Goal: Task Accomplishment & Management: Use online tool/utility

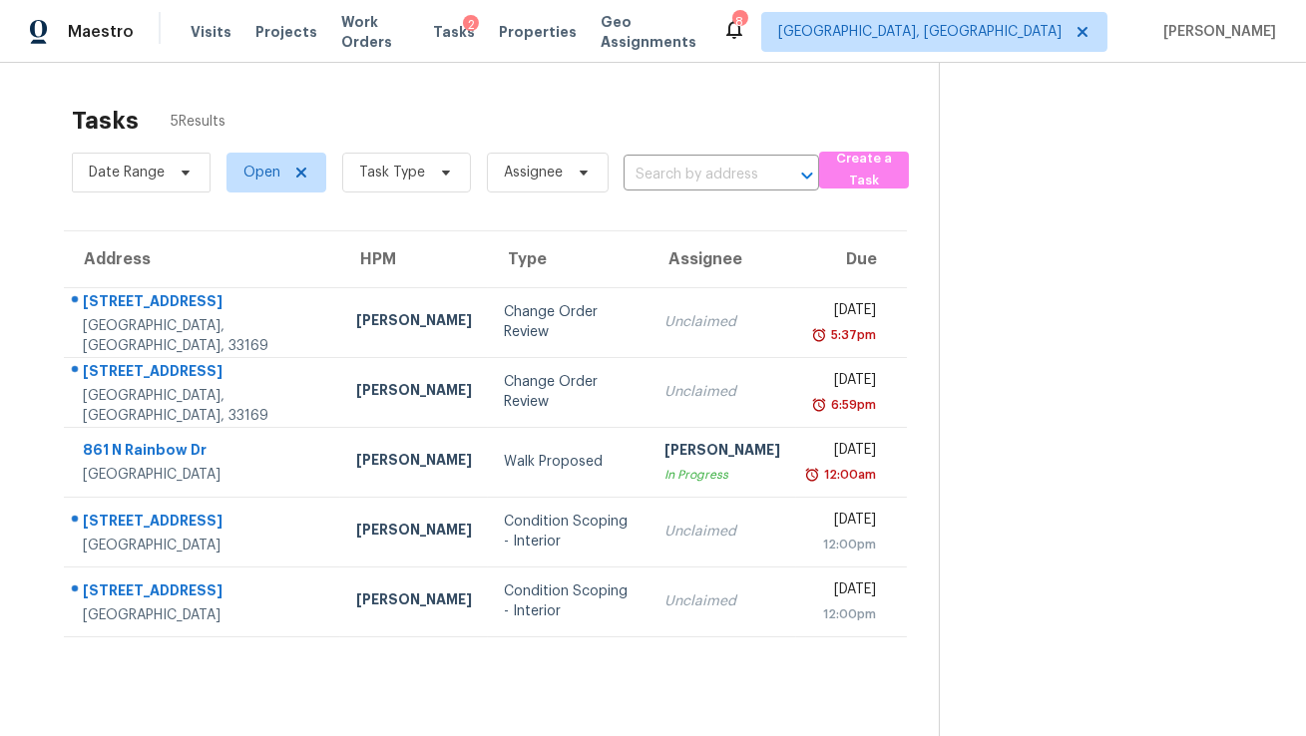
scroll to position [62, 0]
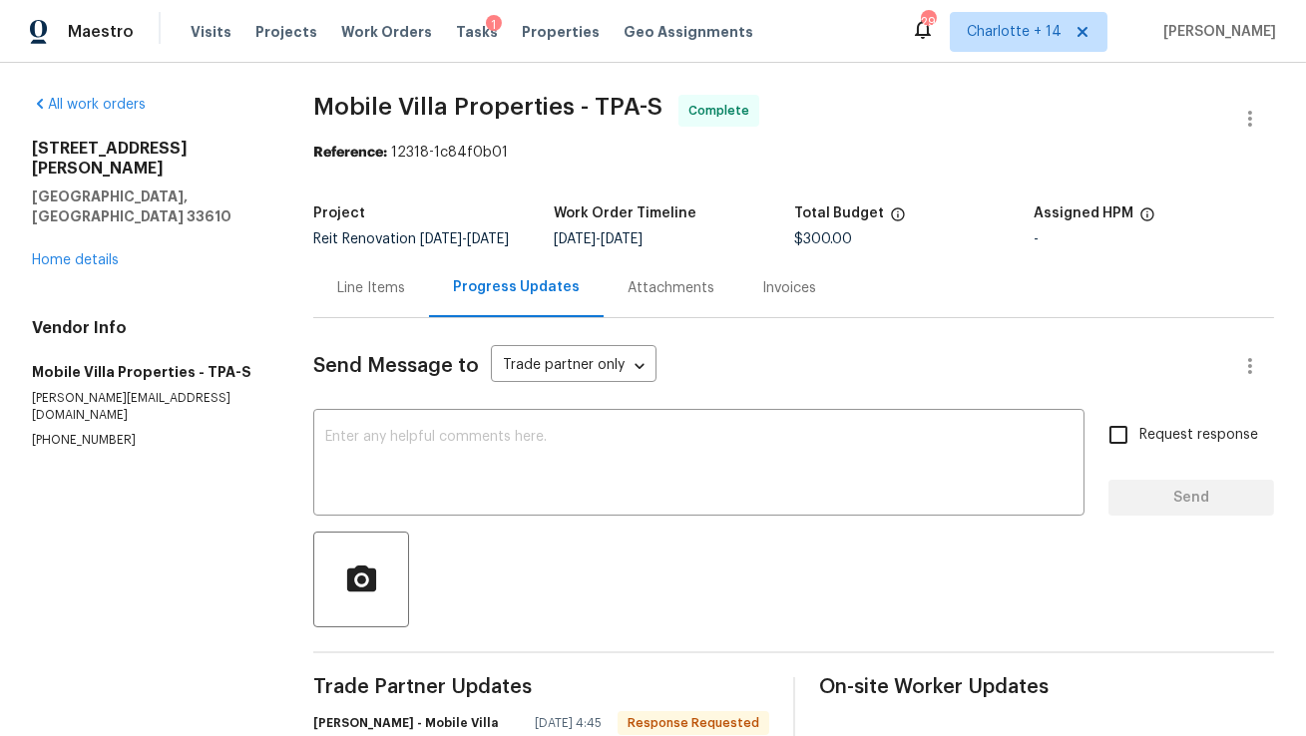
scroll to position [255, 0]
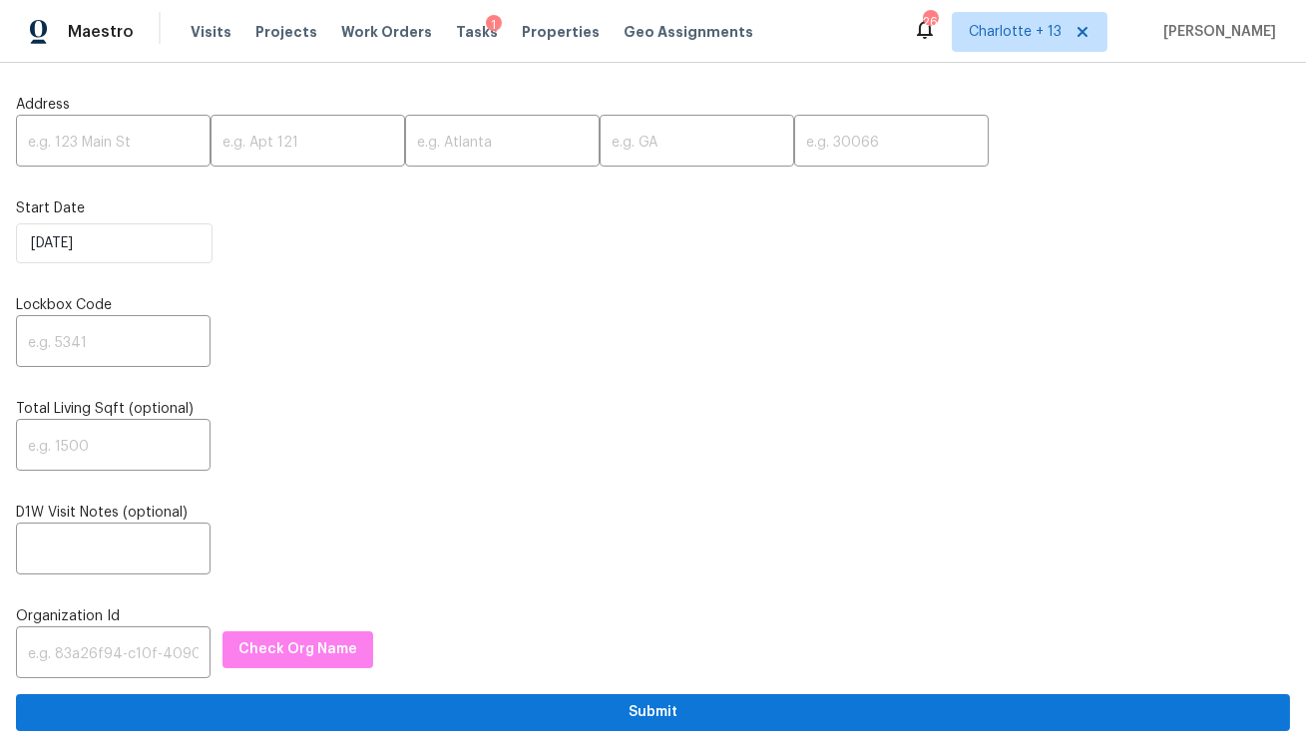
click at [94, 155] on input "text" at bounding box center [113, 143] width 195 height 47
paste input "[STREET_ADDRESS]"
click at [179, 134] on input "[STREET_ADDRESS]" at bounding box center [113, 143] width 195 height 47
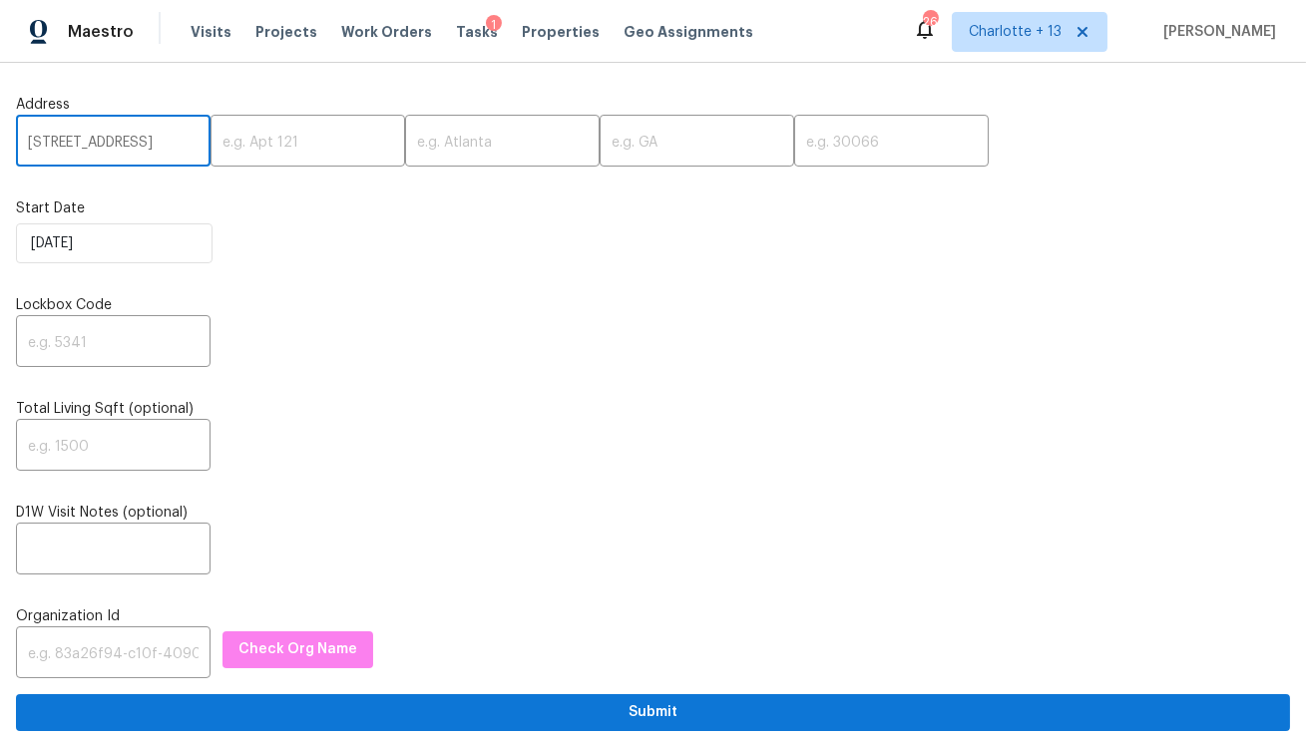
click at [167, 141] on input "[STREET_ADDRESS]" at bounding box center [113, 143] width 195 height 47
click at [167, 141] on input "7828 Homewood Ln, Houston, TX 77028" at bounding box center [113, 143] width 195 height 47
type input "7828 Homewood Ln, Houston, TX"
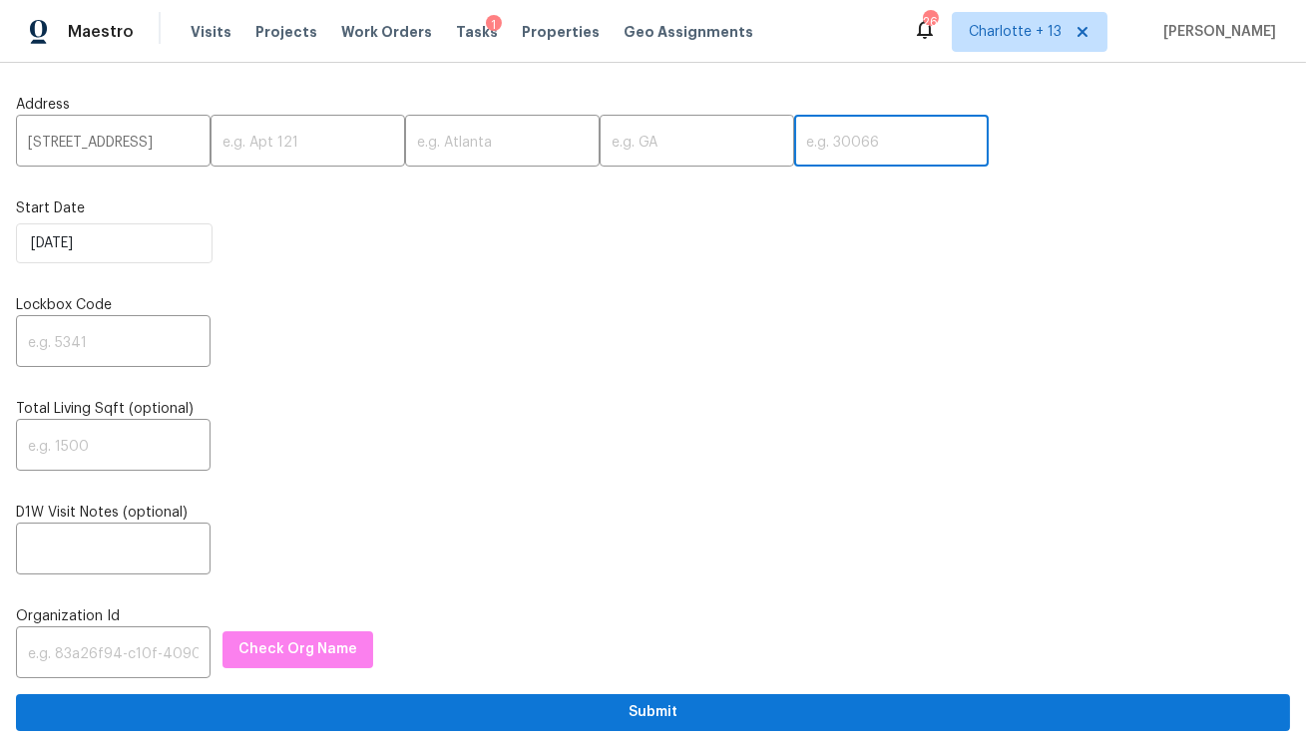
scroll to position [0, 0]
click at [794, 141] on input "text" at bounding box center [891, 143] width 195 height 47
paste input "77028"
type input "77028"
click at [173, 145] on input "7828 Homewood Ln, Houston, TX" at bounding box center [113, 143] width 195 height 47
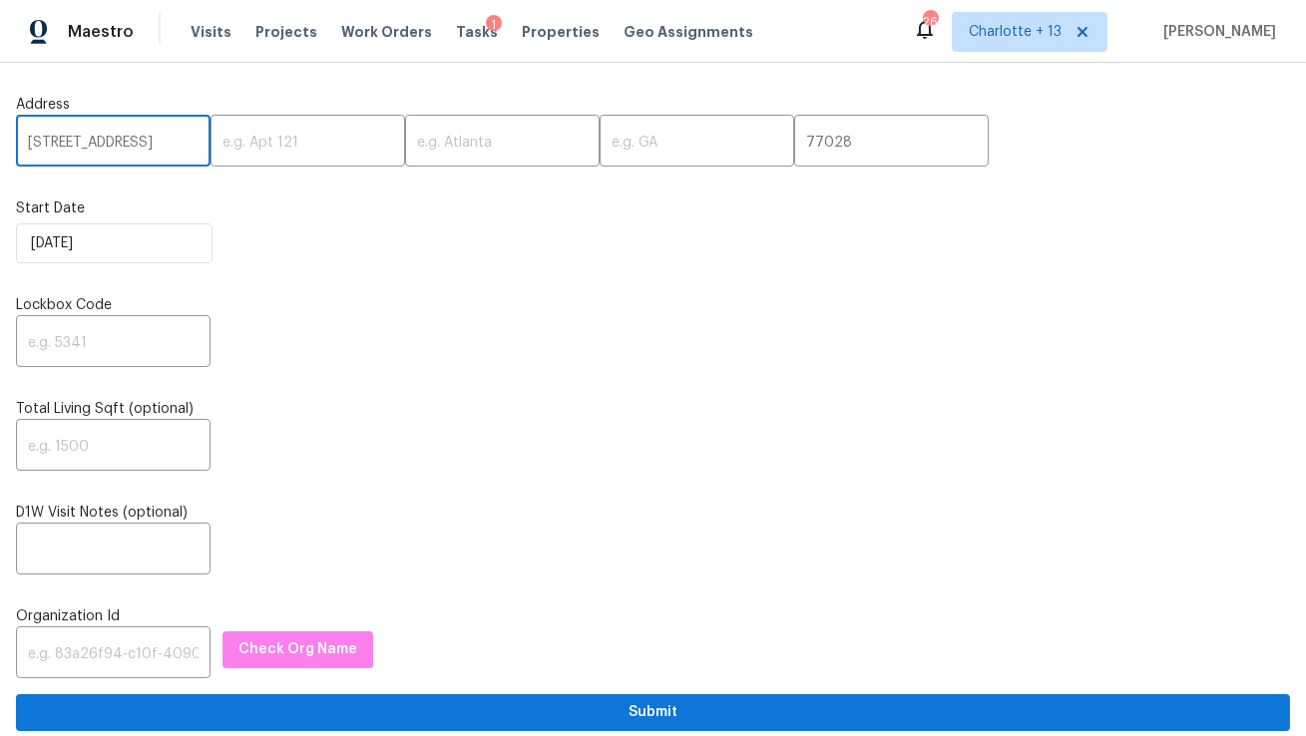
click at [173, 145] on input "7828 Homewood Ln, Houston, TX" at bounding box center [113, 143] width 195 height 47
type input "7828 Homewood Ln,, TX"
click at [406, 144] on input "text" at bounding box center [502, 143] width 195 height 47
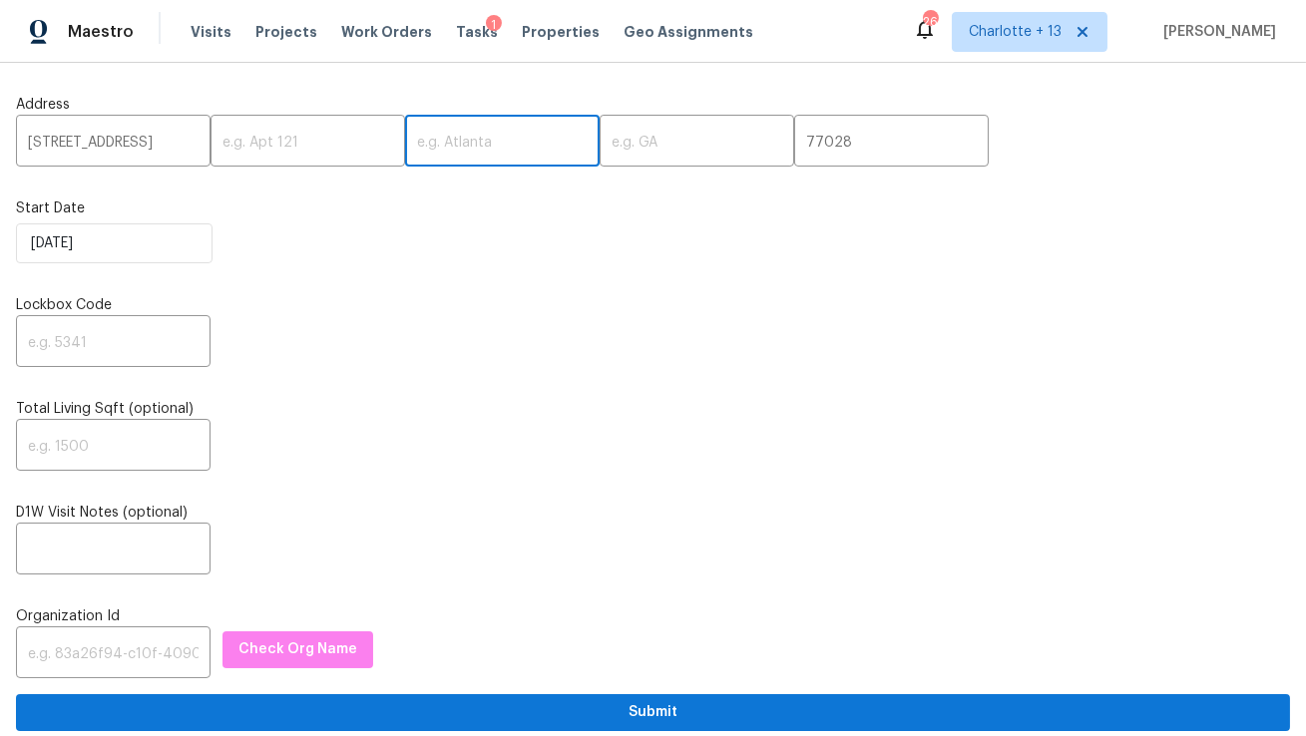
paste input "Houston"
type input "Houston"
click at [175, 142] on input "7828 Homewood Ln,, TX" at bounding box center [113, 143] width 195 height 47
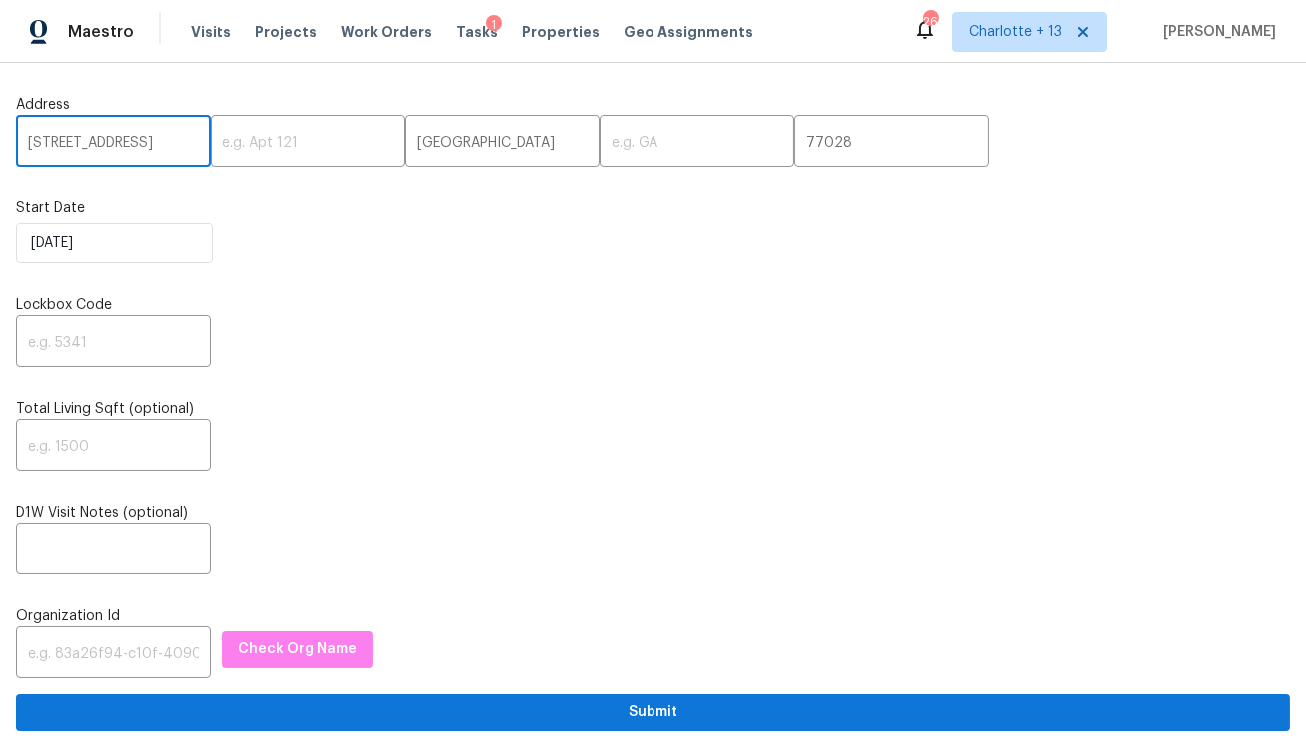
click at [175, 142] on input "7828 Homewood Ln,, TX" at bounding box center [113, 143] width 195 height 47
type input "7828 Homewood Ln,,"
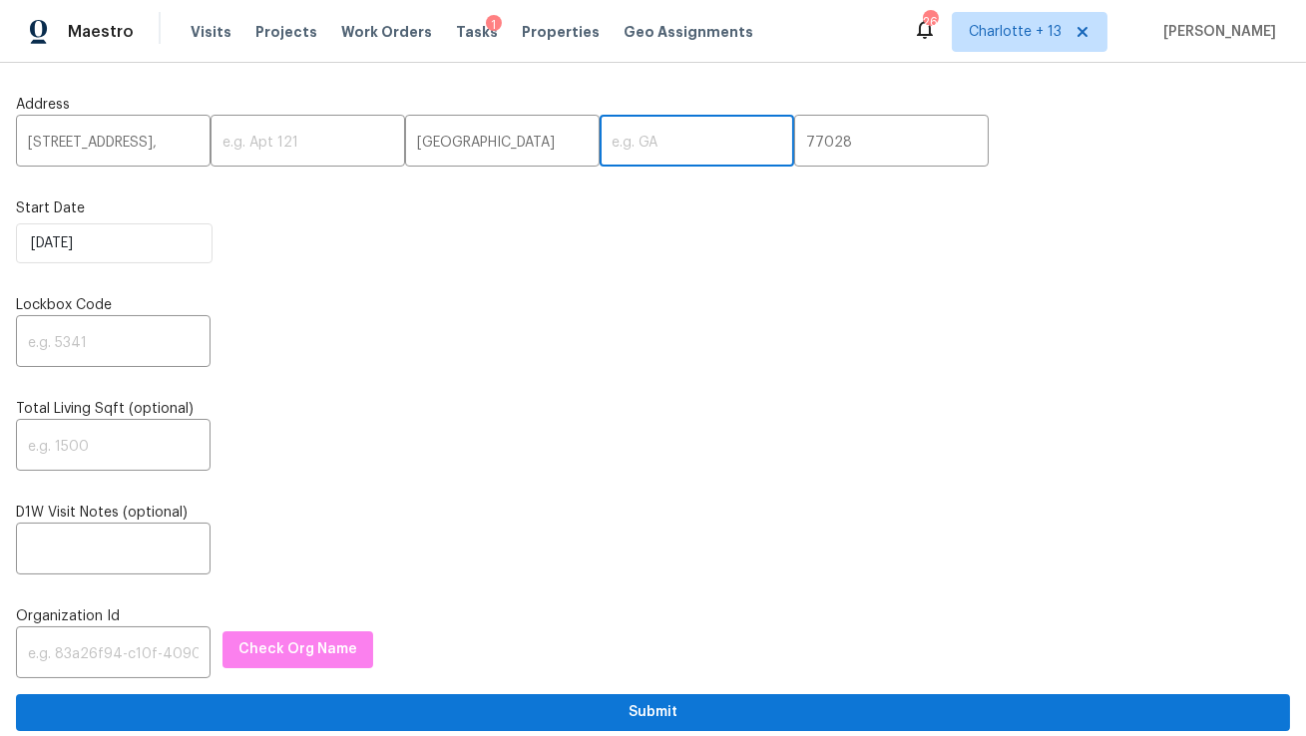
click at [600, 140] on input "text" at bounding box center [697, 143] width 195 height 47
paste input "TX"
type input "TX"
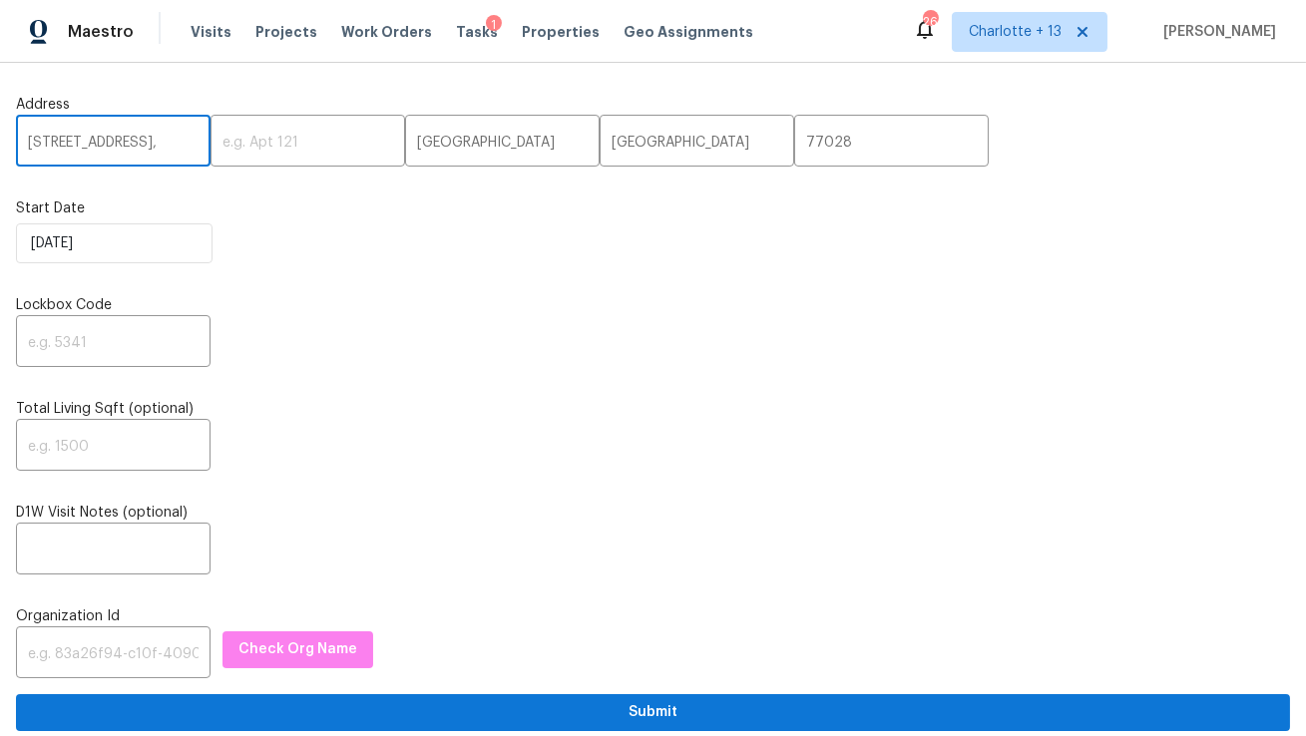
click at [177, 146] on input "7828 Homewood Ln,," at bounding box center [113, 143] width 195 height 47
type input "7828 Homewood Ln"
click at [99, 652] on input "text" at bounding box center [113, 655] width 195 height 47
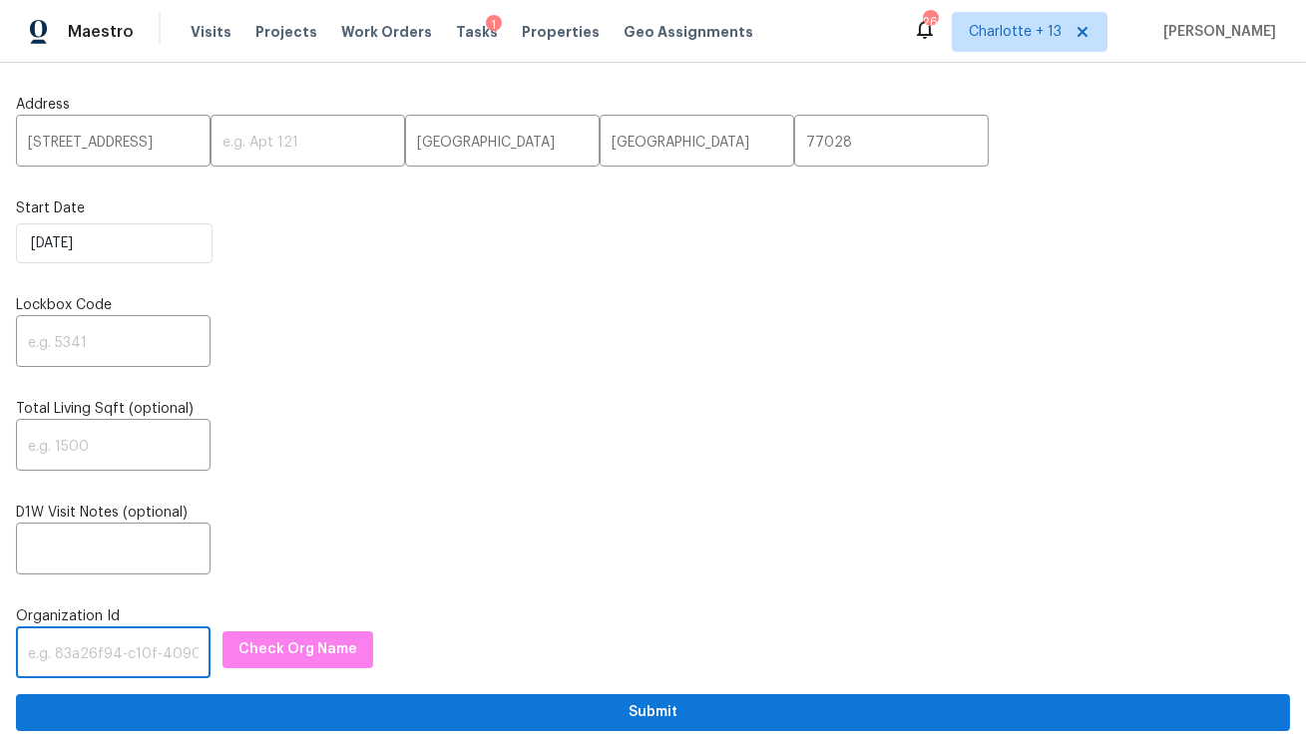
paste input "1349d153-b359-4f9b-b4dd-758ff939cc37"
type input "1349d153-b359-4f9b-b4dd-758ff939cc37"
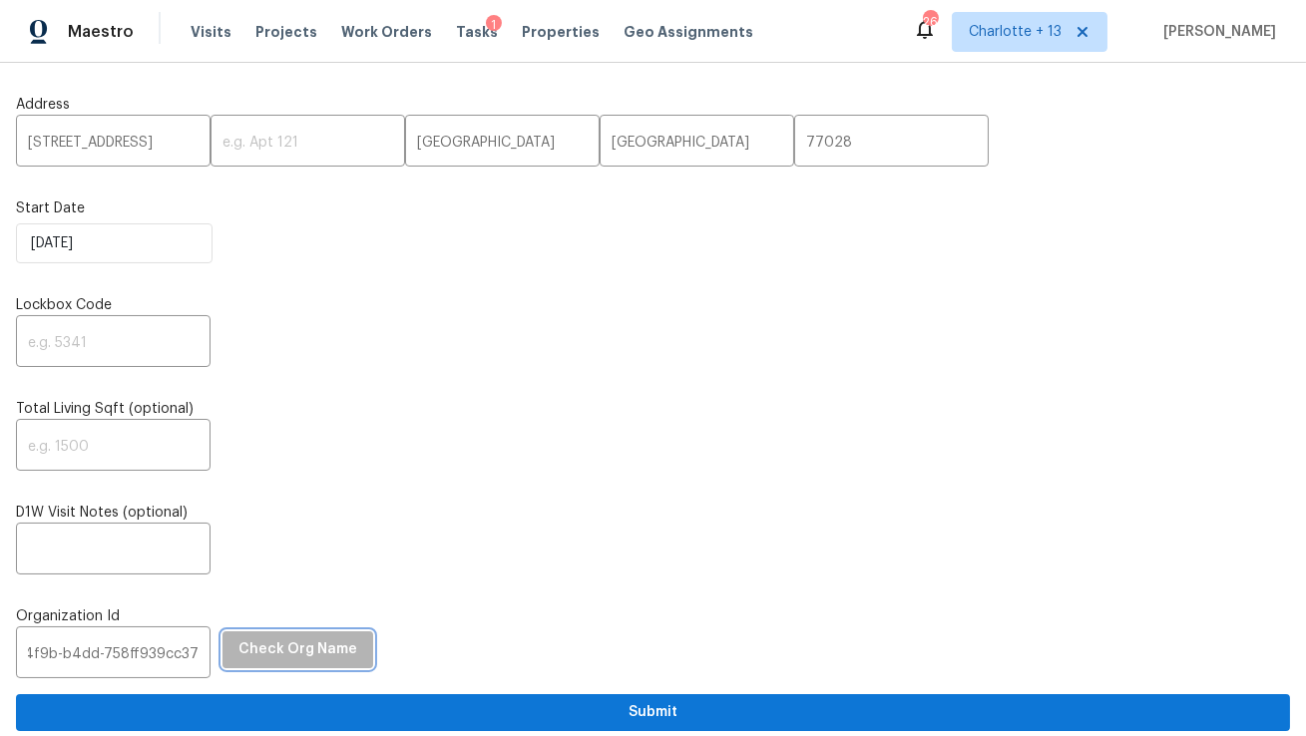
scroll to position [0, 0]
click at [287, 655] on span "Check Org Name" at bounding box center [298, 650] width 119 height 25
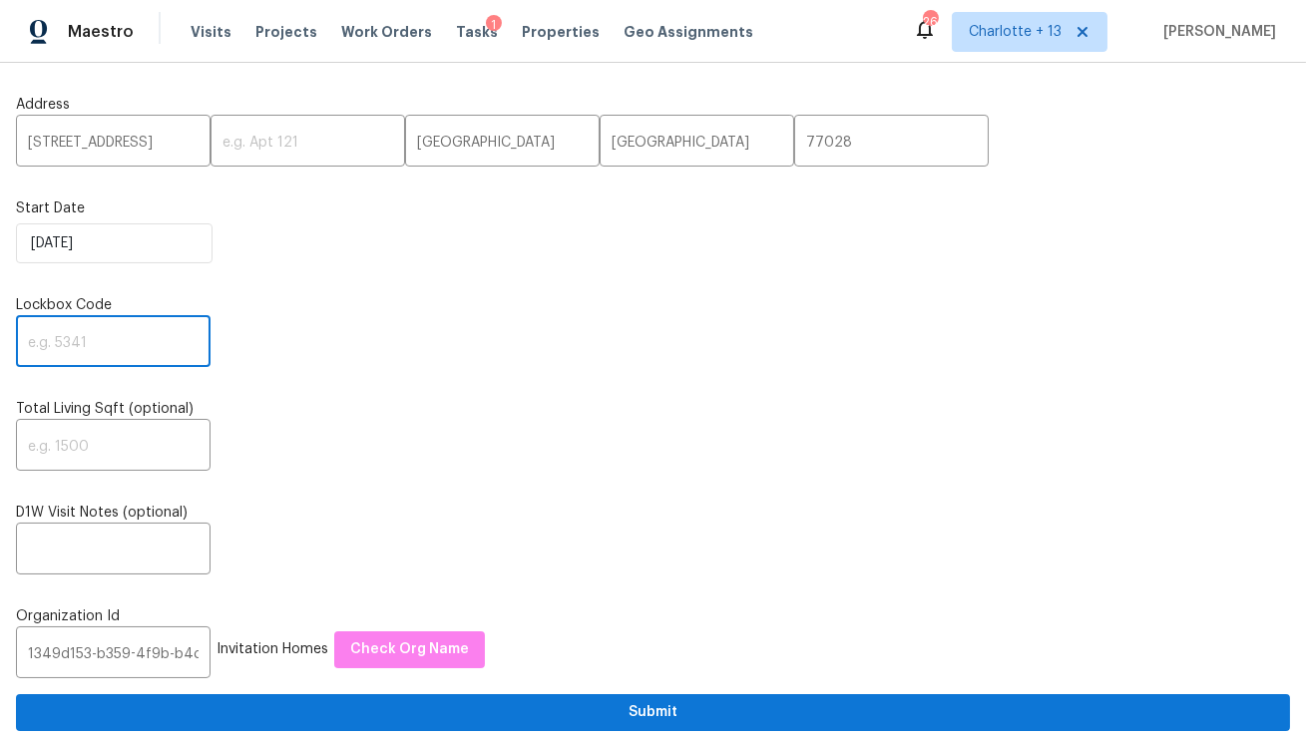
click at [68, 347] on input "text" at bounding box center [113, 343] width 195 height 47
type input "0000"
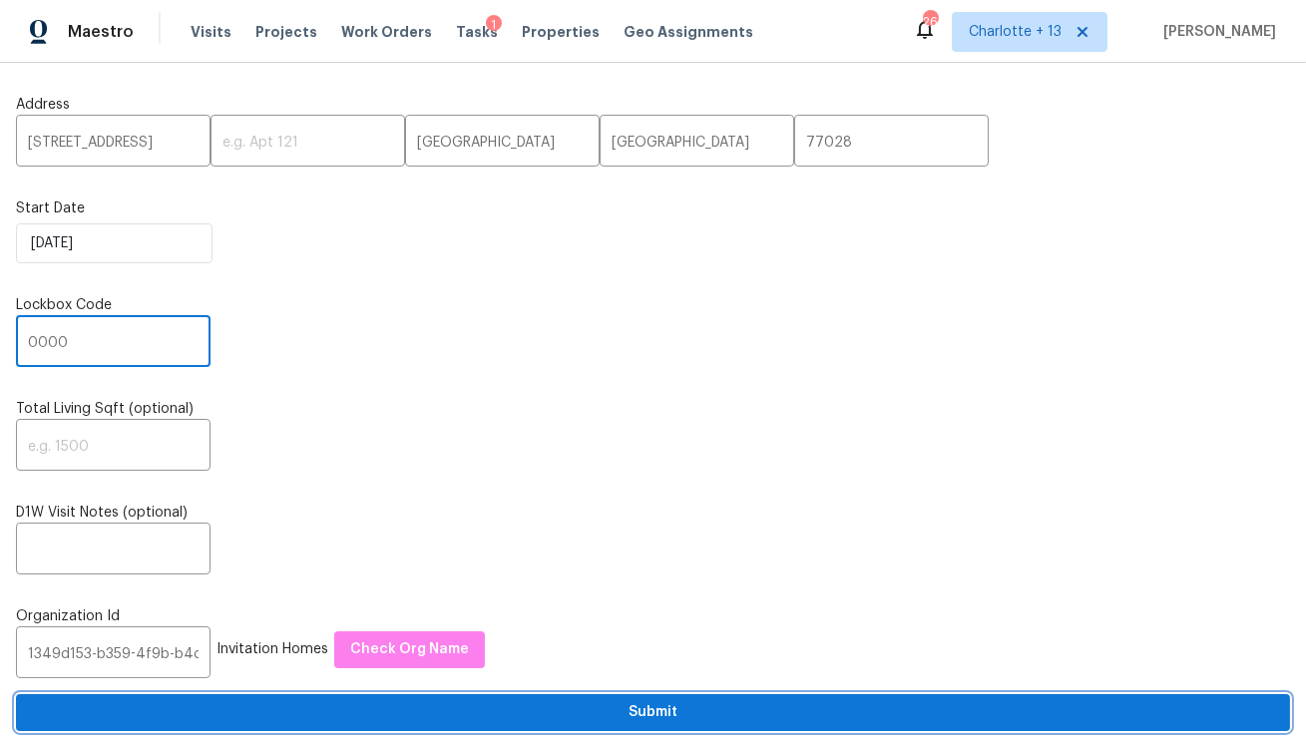
click at [487, 712] on span "Submit" at bounding box center [653, 713] width 1242 height 25
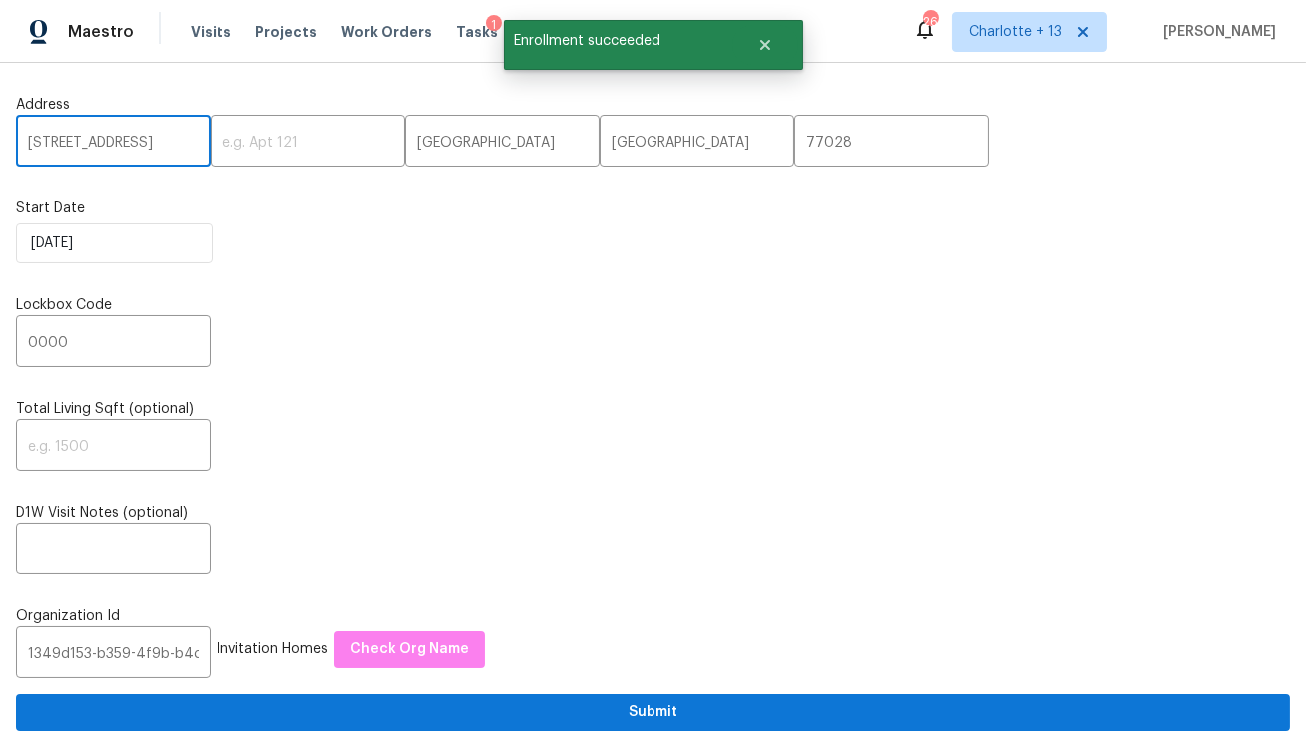
click at [82, 147] on input "7828 Homewood Ln" at bounding box center [113, 143] width 195 height 47
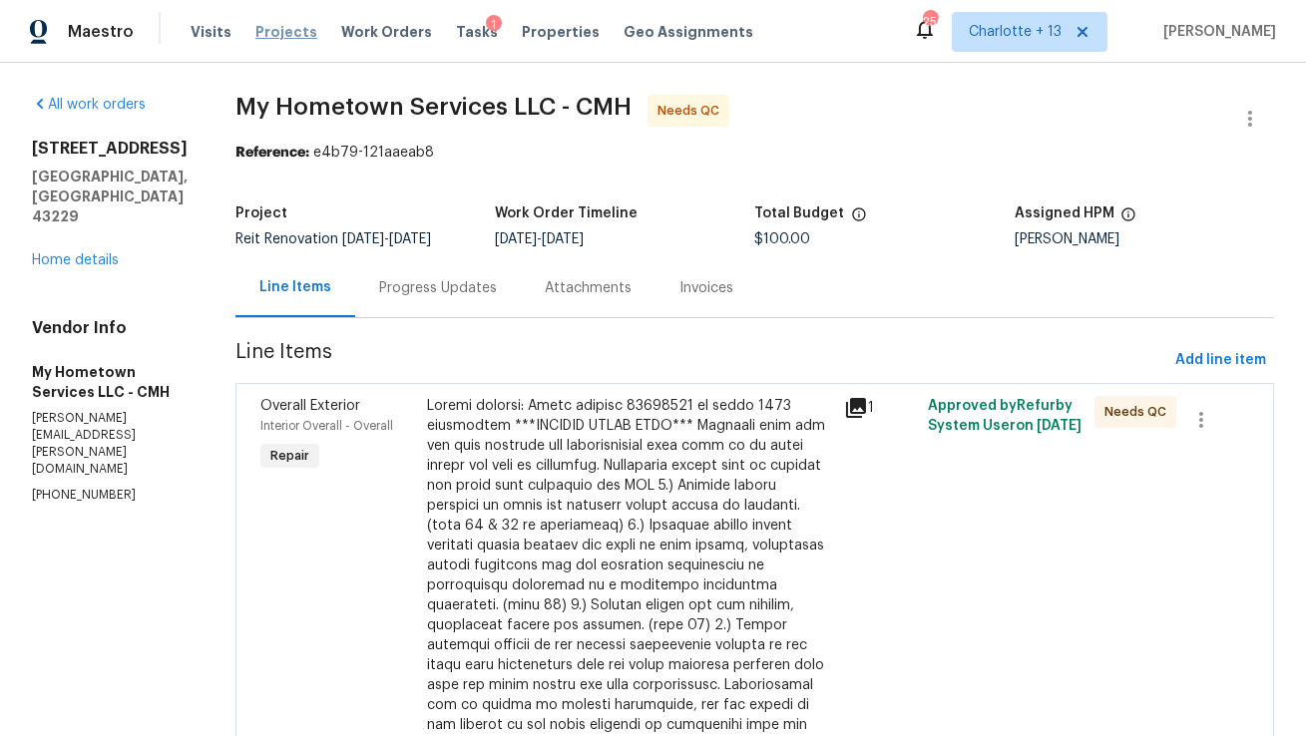
click at [266, 32] on span "Projects" at bounding box center [286, 32] width 62 height 20
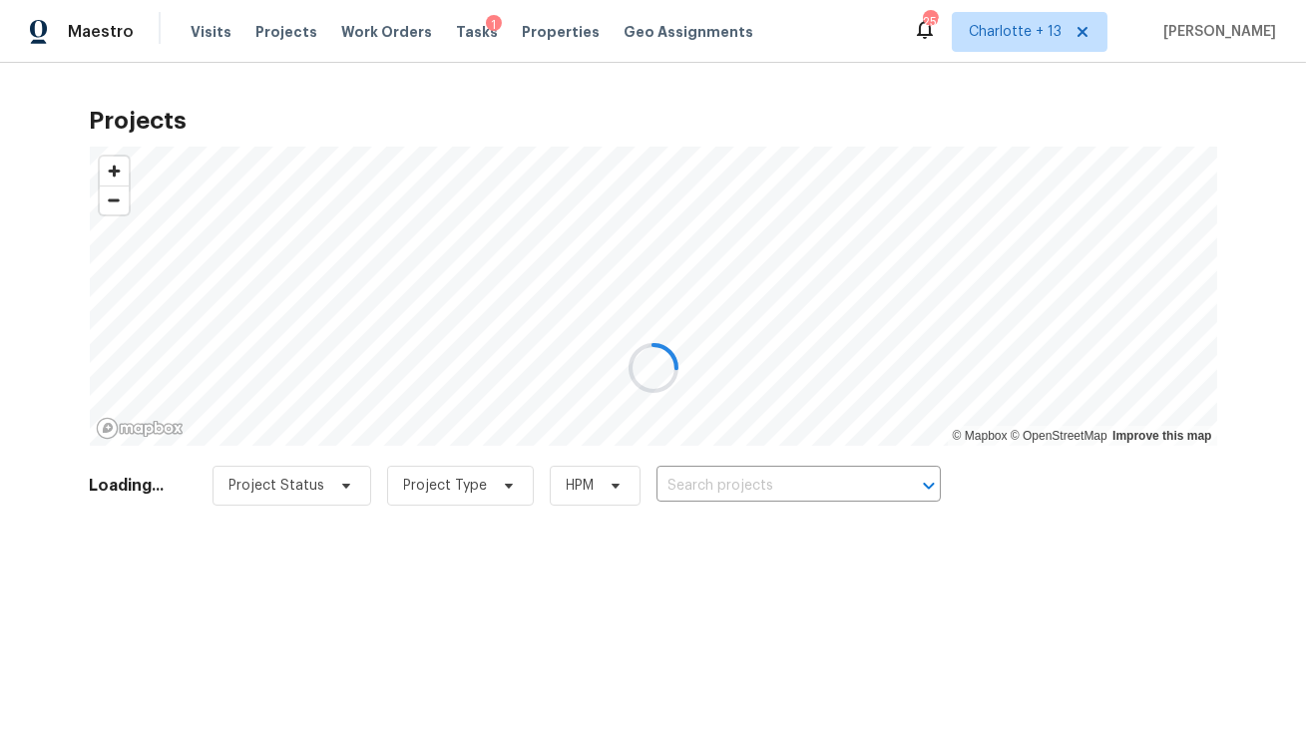
click at [193, 34] on div at bounding box center [653, 368] width 1306 height 736
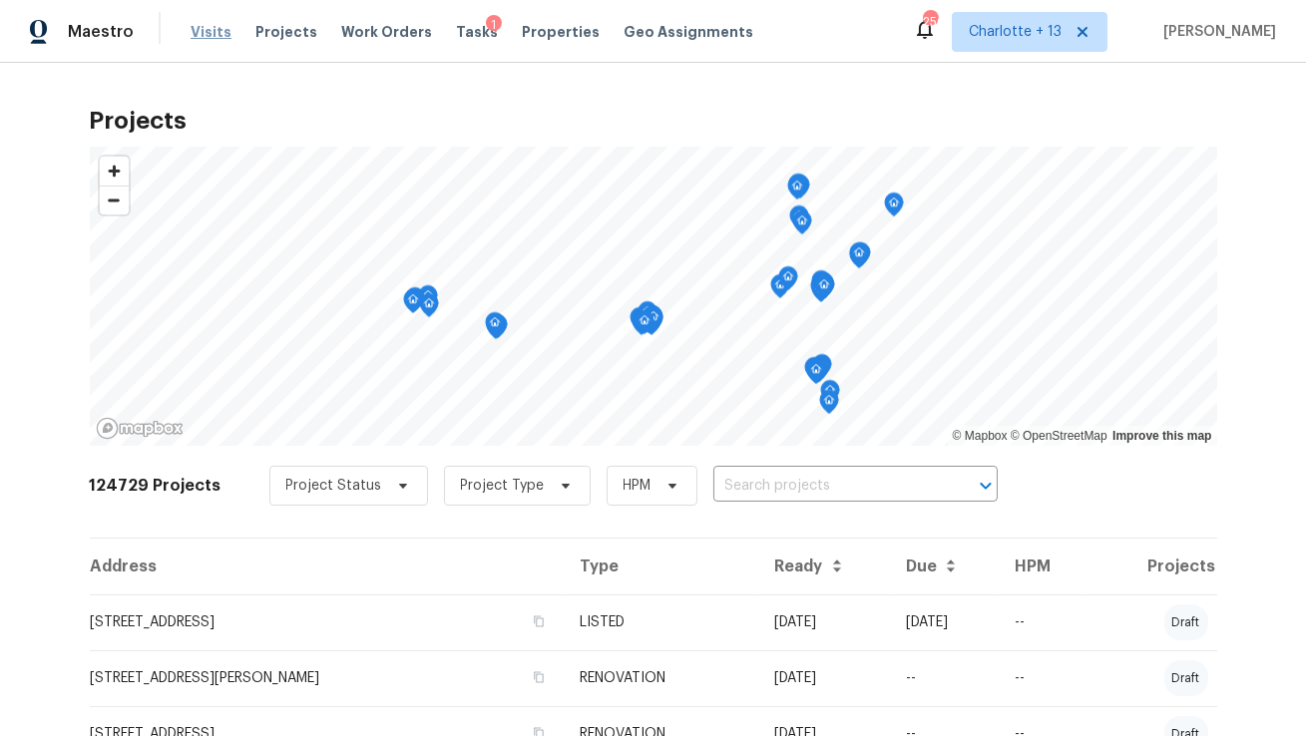
click at [206, 29] on span "Visits" at bounding box center [211, 32] width 41 height 20
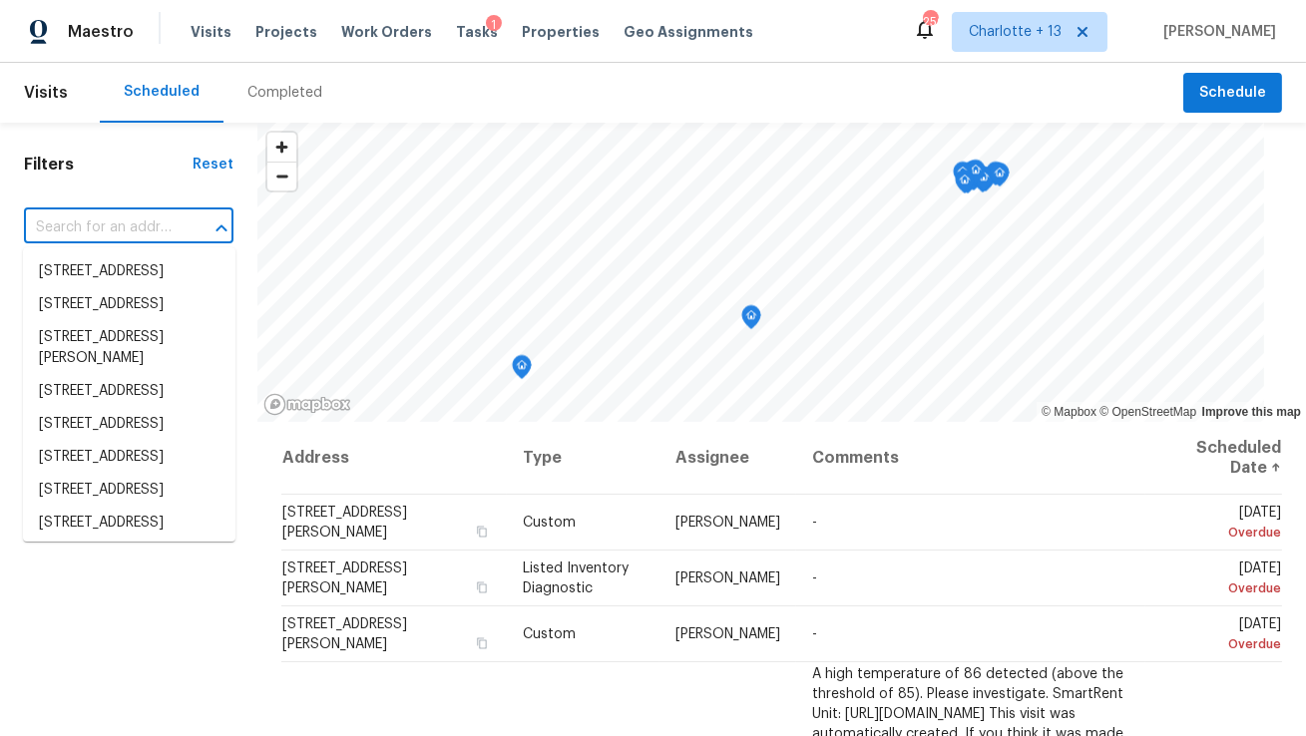
click at [84, 234] on input "text" at bounding box center [101, 228] width 154 height 31
paste input "7828 Homewood Ln"
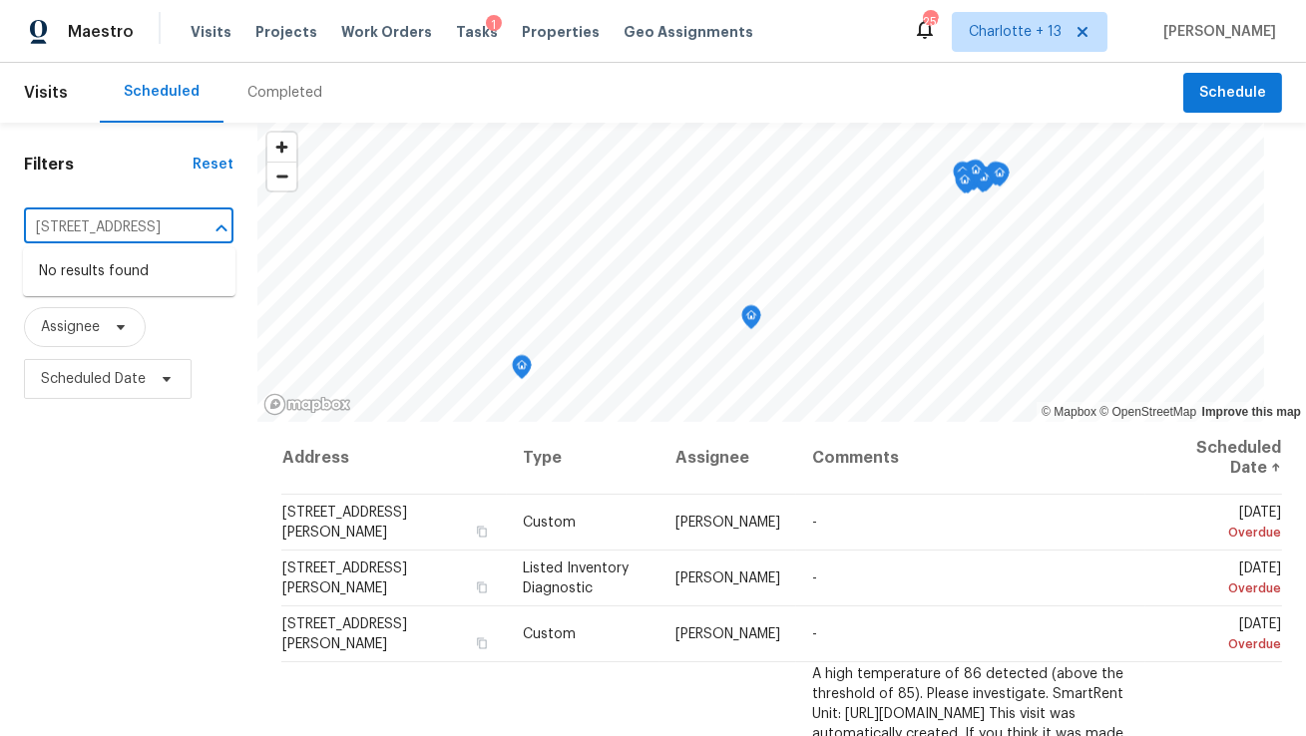
type input "7828 Homewood Ln"
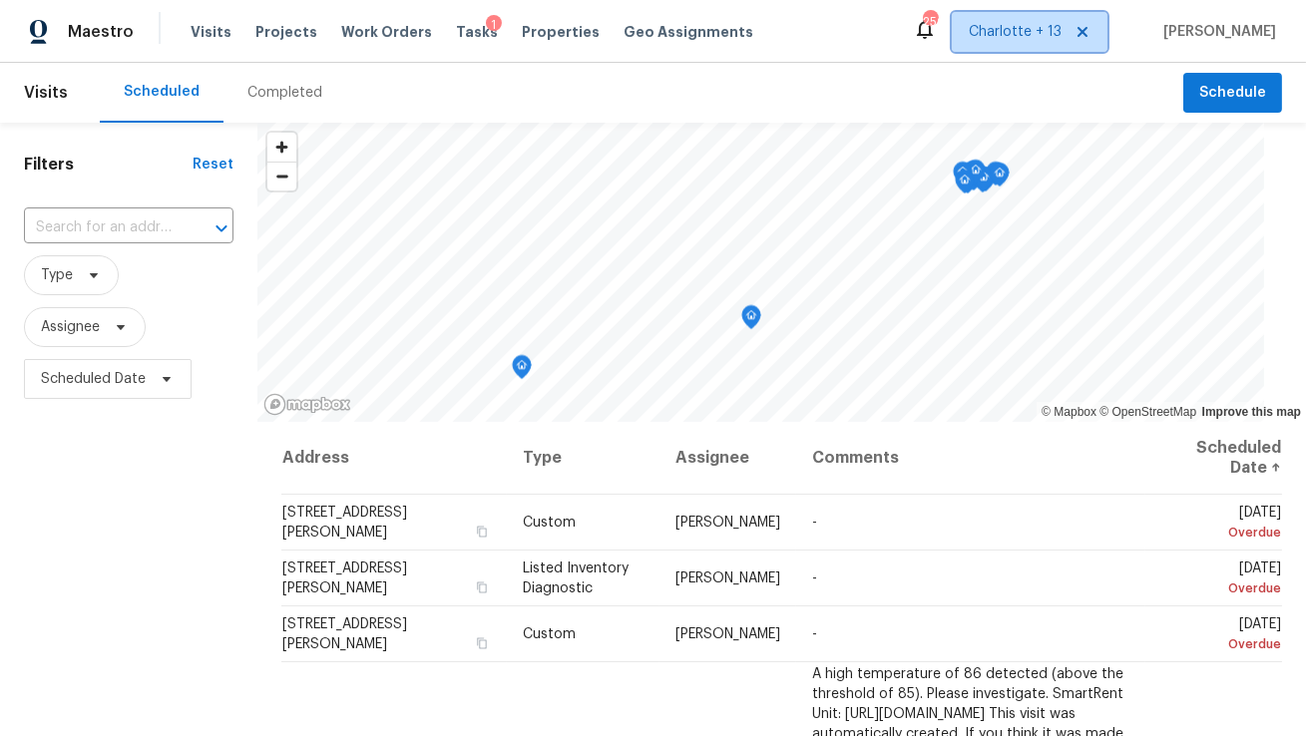
click at [1049, 34] on span "Charlotte + 13" at bounding box center [1015, 32] width 93 height 20
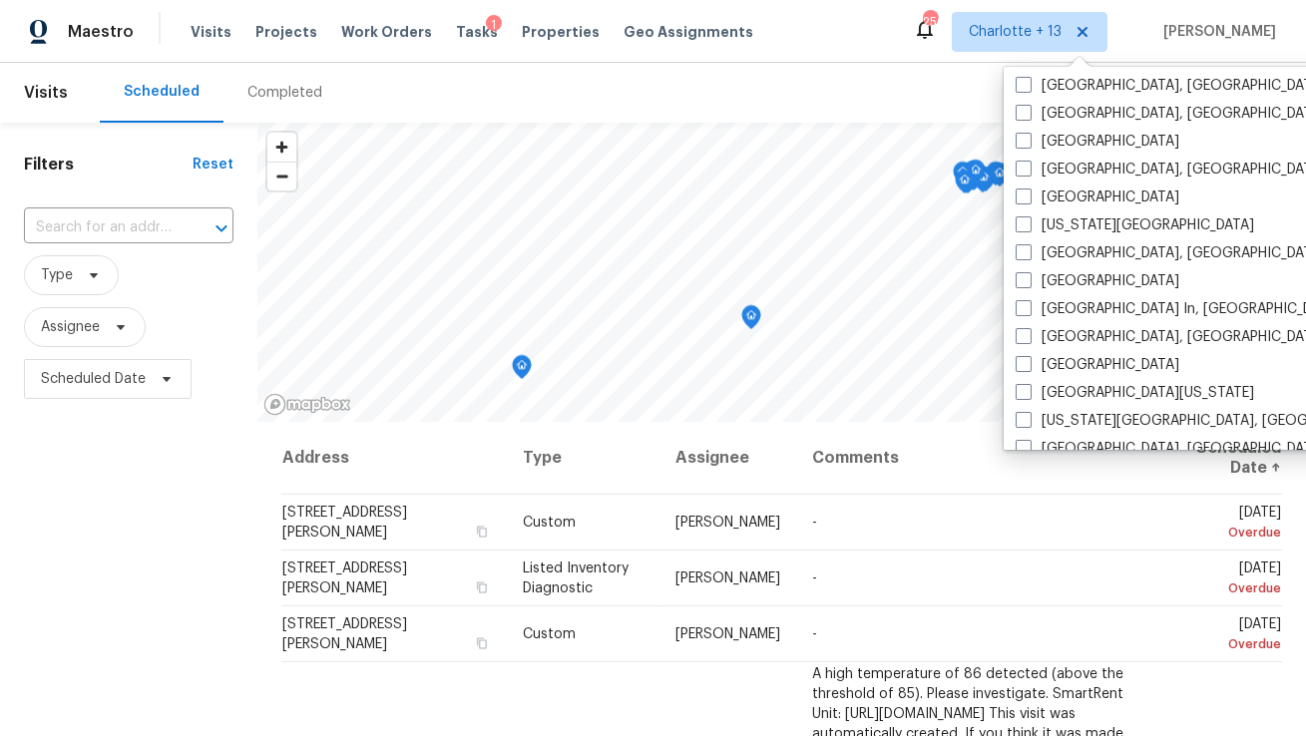
scroll to position [868, 0]
click at [1069, 133] on label "Houston" at bounding box center [1098, 143] width 164 height 20
click at [1029, 133] on input "Houston" at bounding box center [1022, 139] width 13 height 13
checkbox input "true"
click at [133, 229] on input "text" at bounding box center [101, 228] width 154 height 31
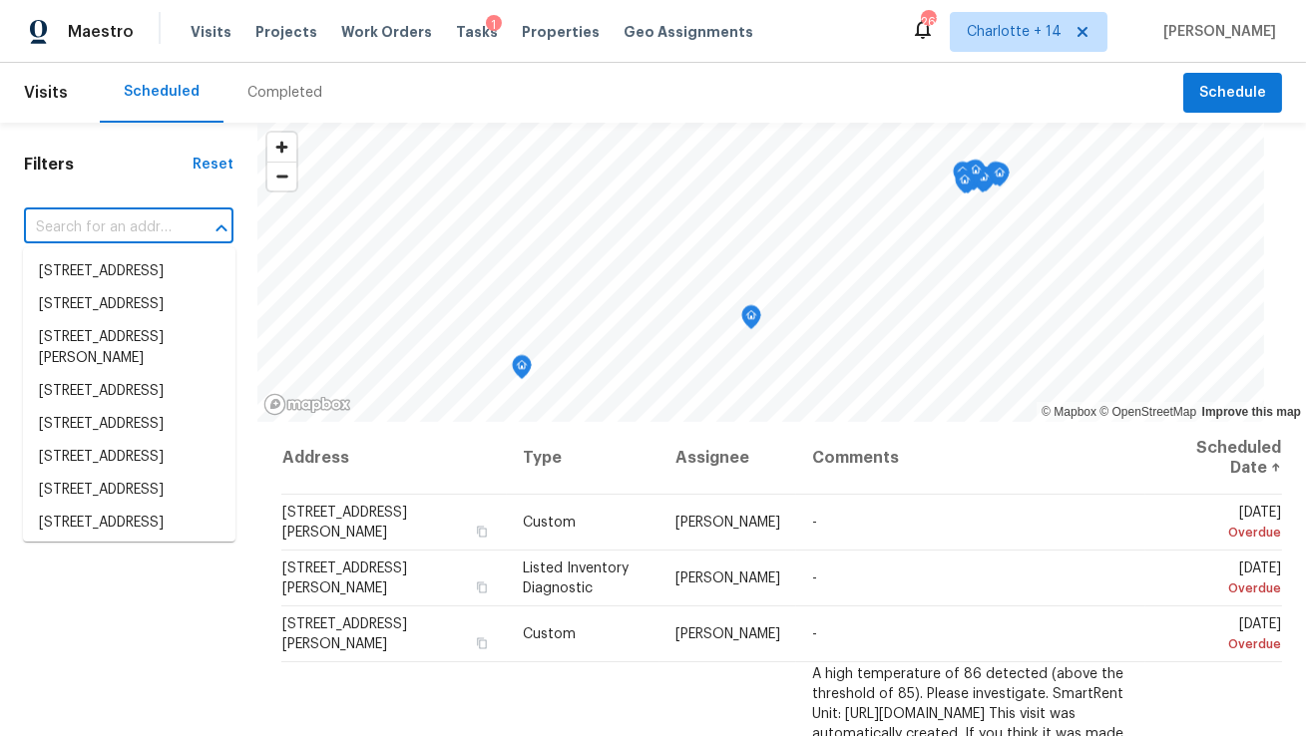
paste input "7828 Homewood Ln"
type input "7828 Homewood Ln"
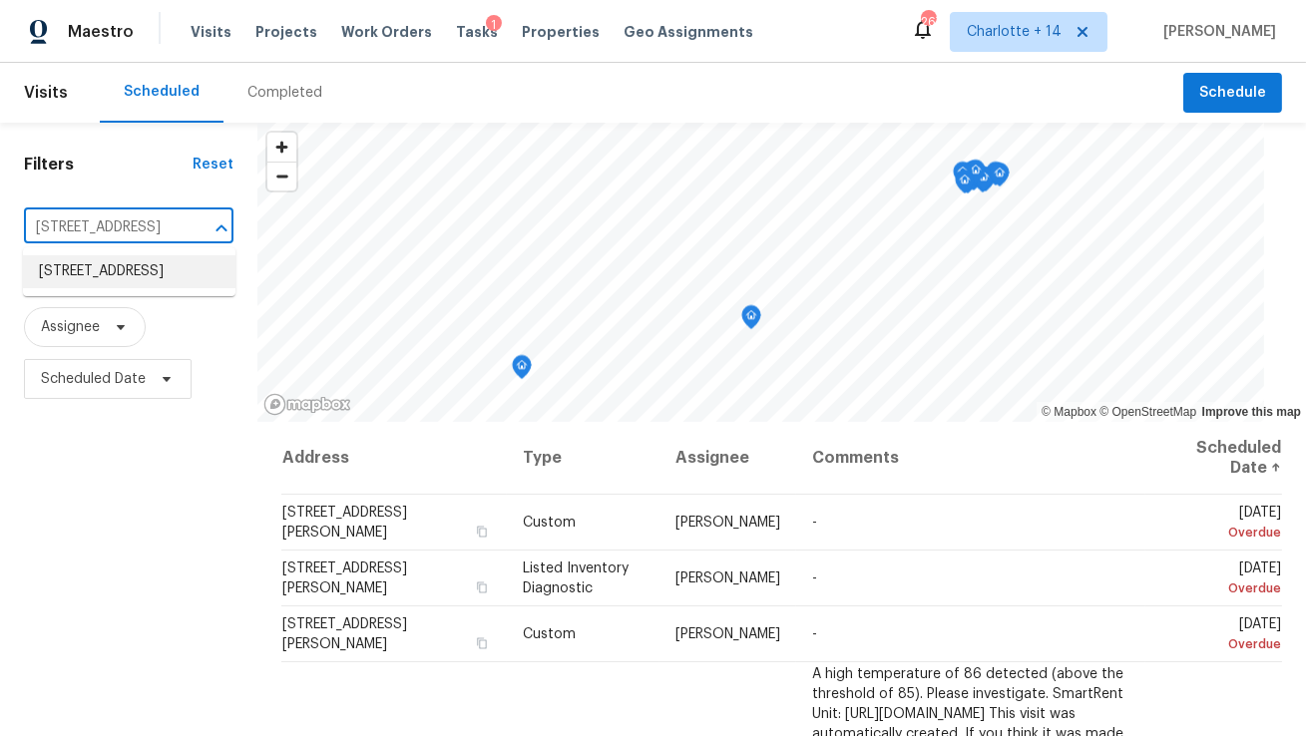
click at [141, 282] on li "7828 Homewood Ln, Houston, TX 77028" at bounding box center [129, 271] width 213 height 33
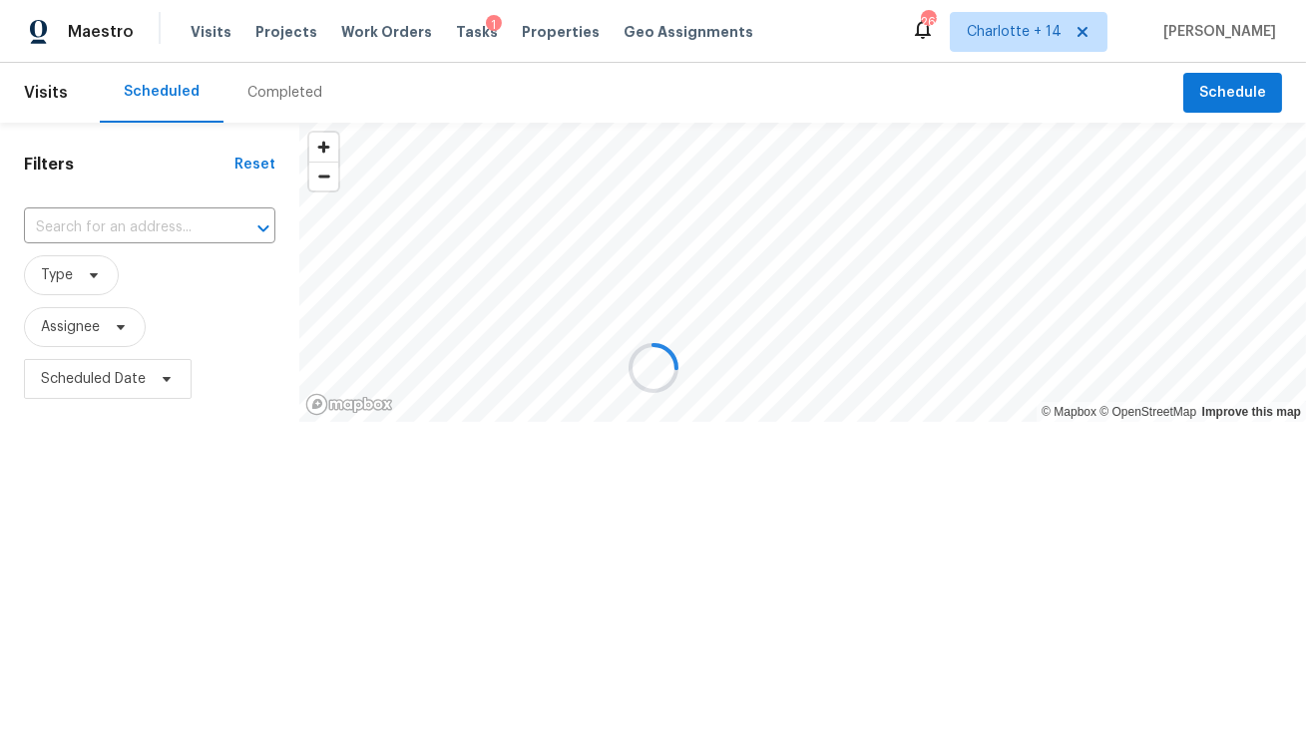
type input "7828 Homewood Ln, Houston, TX 77028"
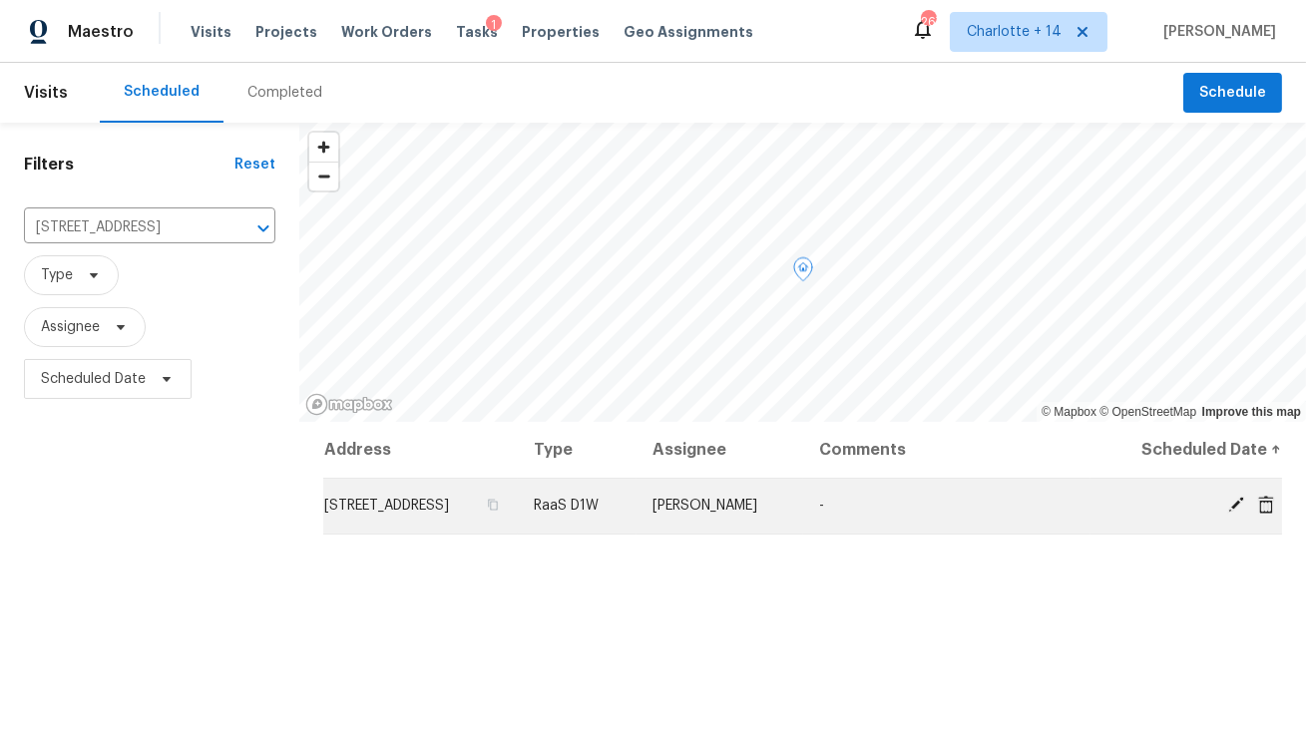
click at [1270, 505] on icon at bounding box center [1266, 504] width 16 height 18
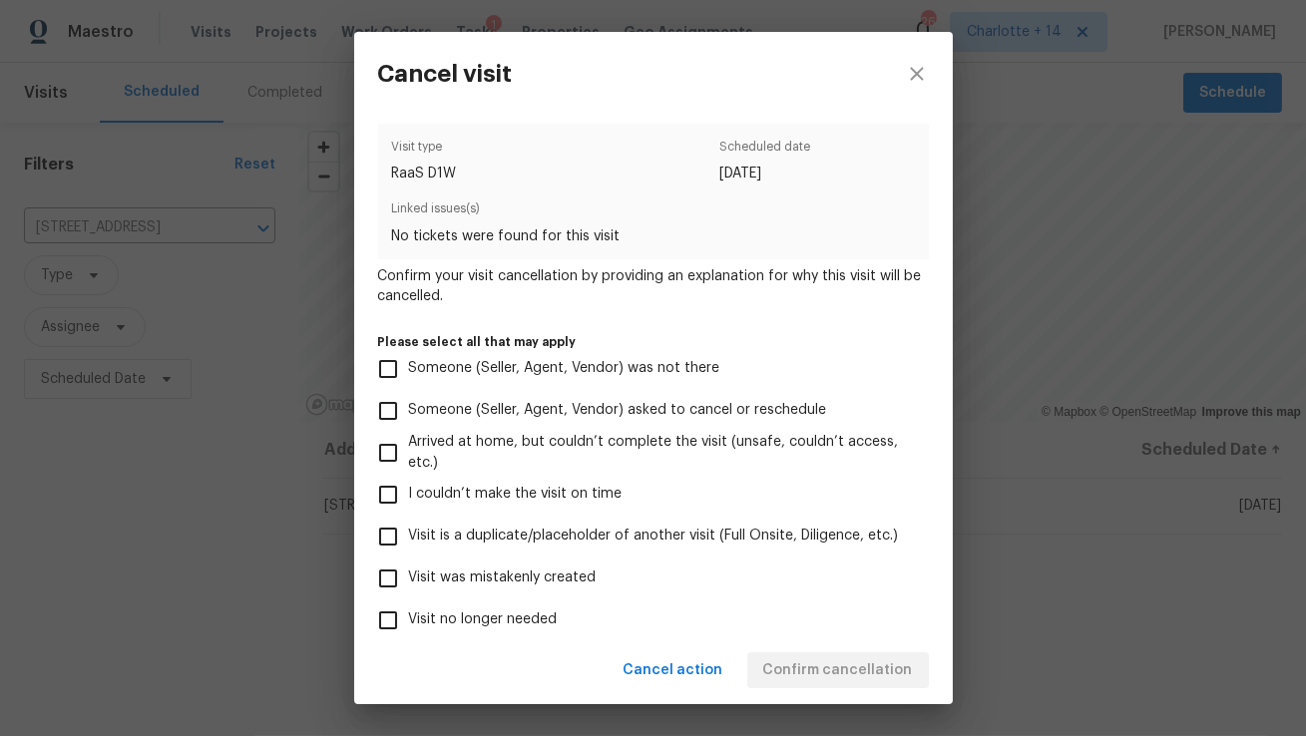
click at [498, 579] on span "Visit was mistakenly created" at bounding box center [503, 578] width 188 height 21
click at [409, 579] on input "Visit was mistakenly created" at bounding box center [388, 579] width 42 height 42
checkbox input "true"
click at [807, 663] on span "Confirm cancellation" at bounding box center [838, 671] width 150 height 25
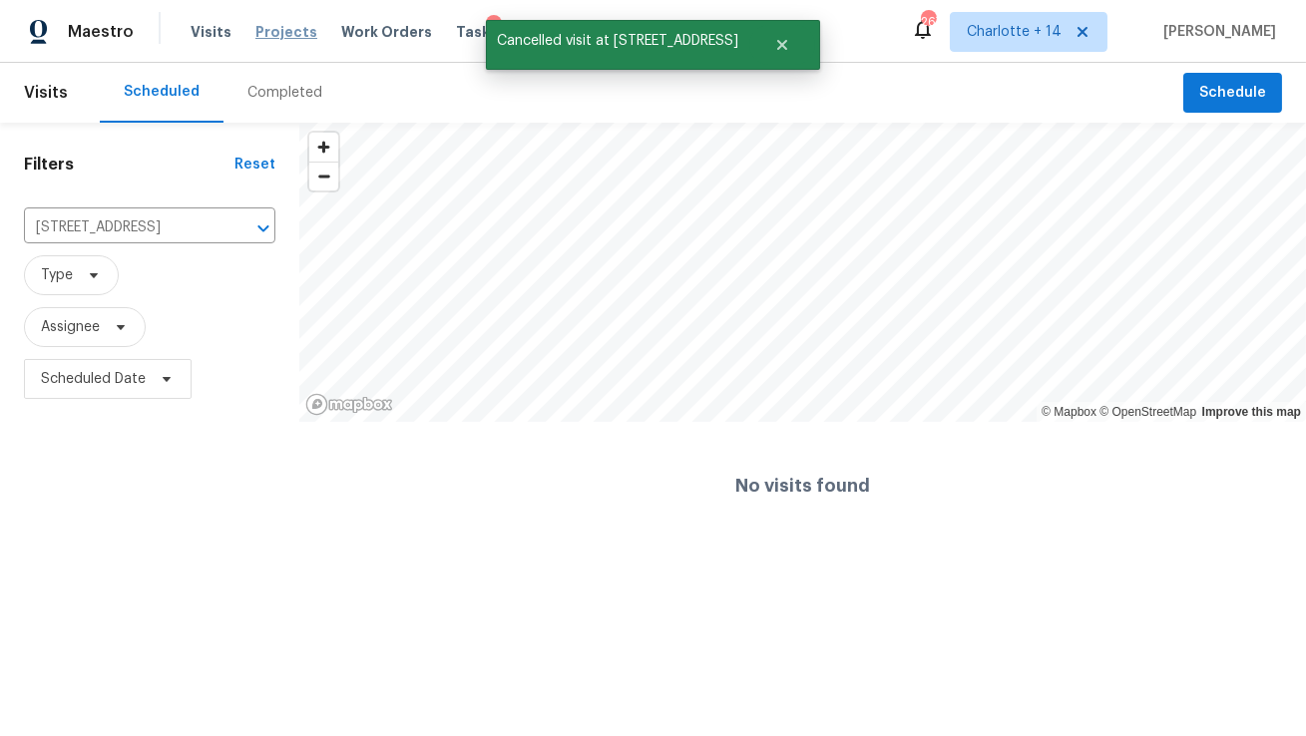
click at [282, 23] on span "Projects" at bounding box center [286, 32] width 62 height 20
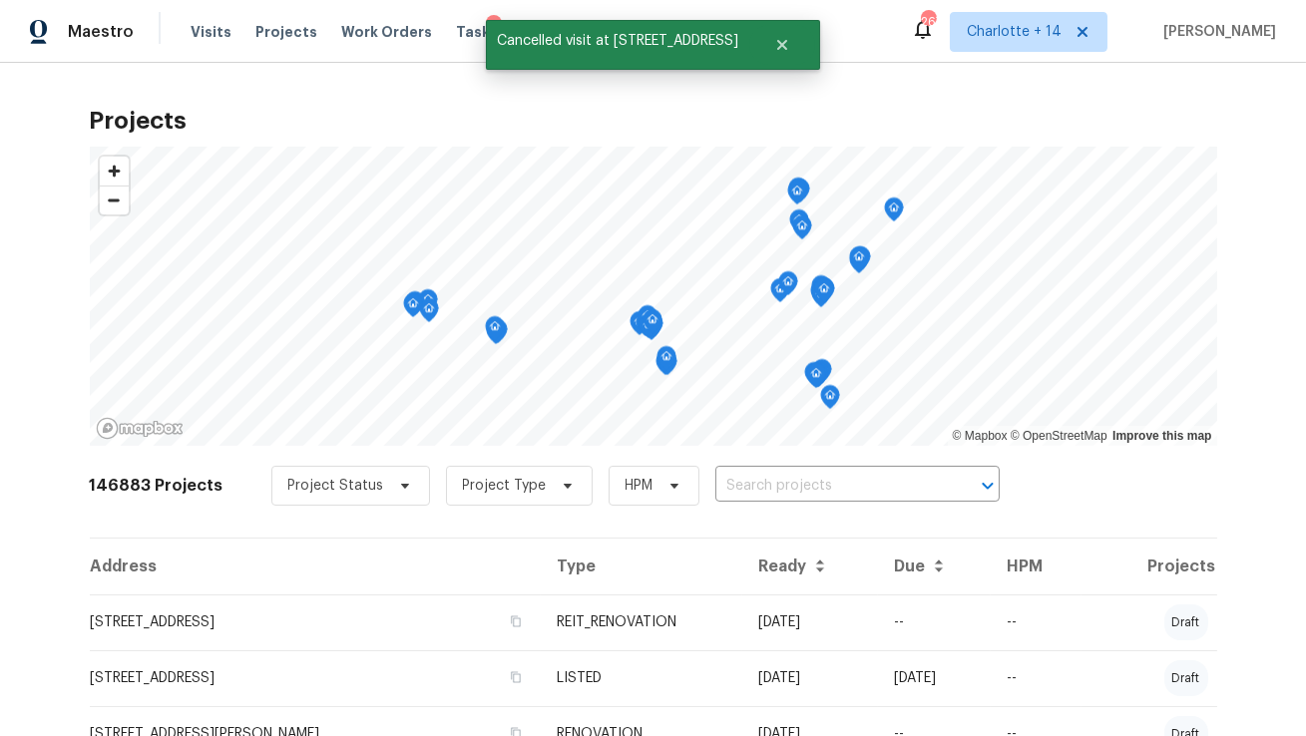
click at [747, 501] on div "Project Status Project Type HPM ​" at bounding box center [635, 486] width 728 height 40
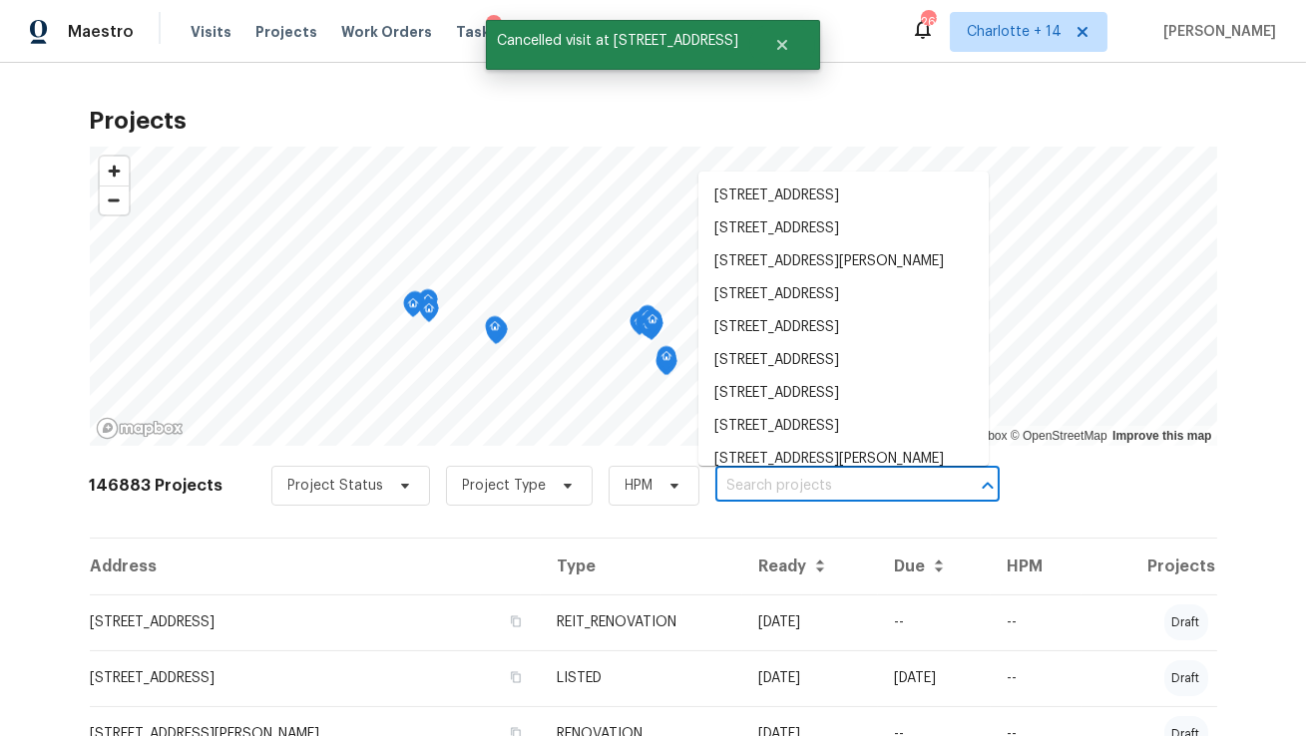
click at [739, 490] on input "text" at bounding box center [830, 486] width 229 height 31
paste input "7828 Homewood Ln"
type input "7828 Homewood Ln"
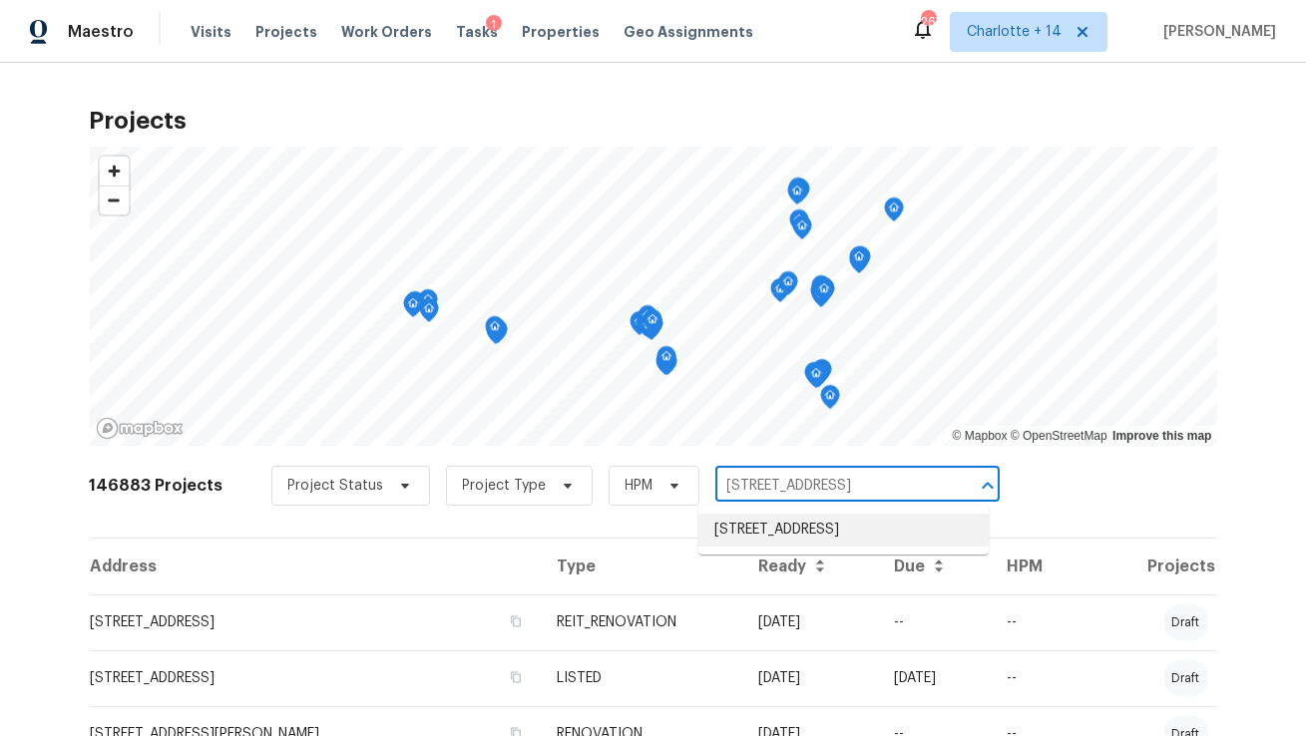
click at [729, 547] on li "7828 Homewood Ln, Houston, TX 77028" at bounding box center [844, 530] width 290 height 33
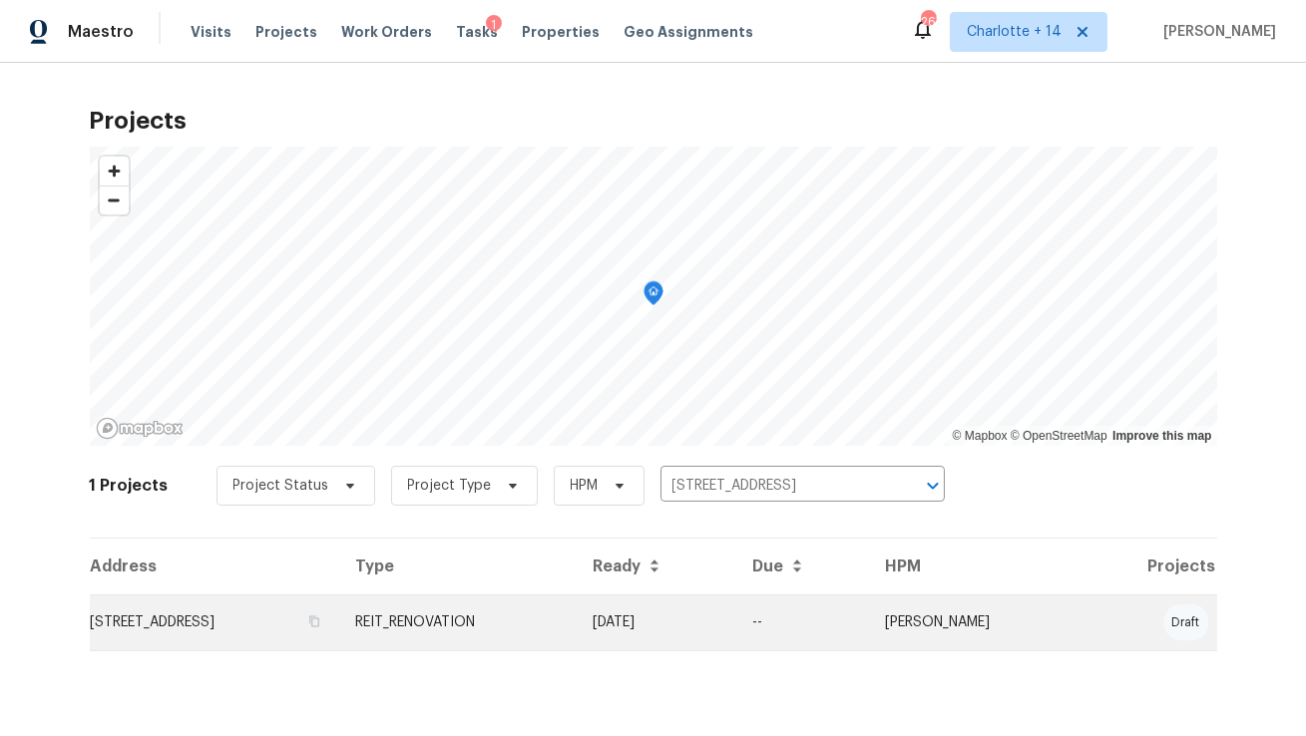
click at [274, 616] on td "7828 Homewood Ln, Houston, TX 77028" at bounding box center [215, 623] width 250 height 56
